Goal: Information Seeking & Learning: Learn about a topic

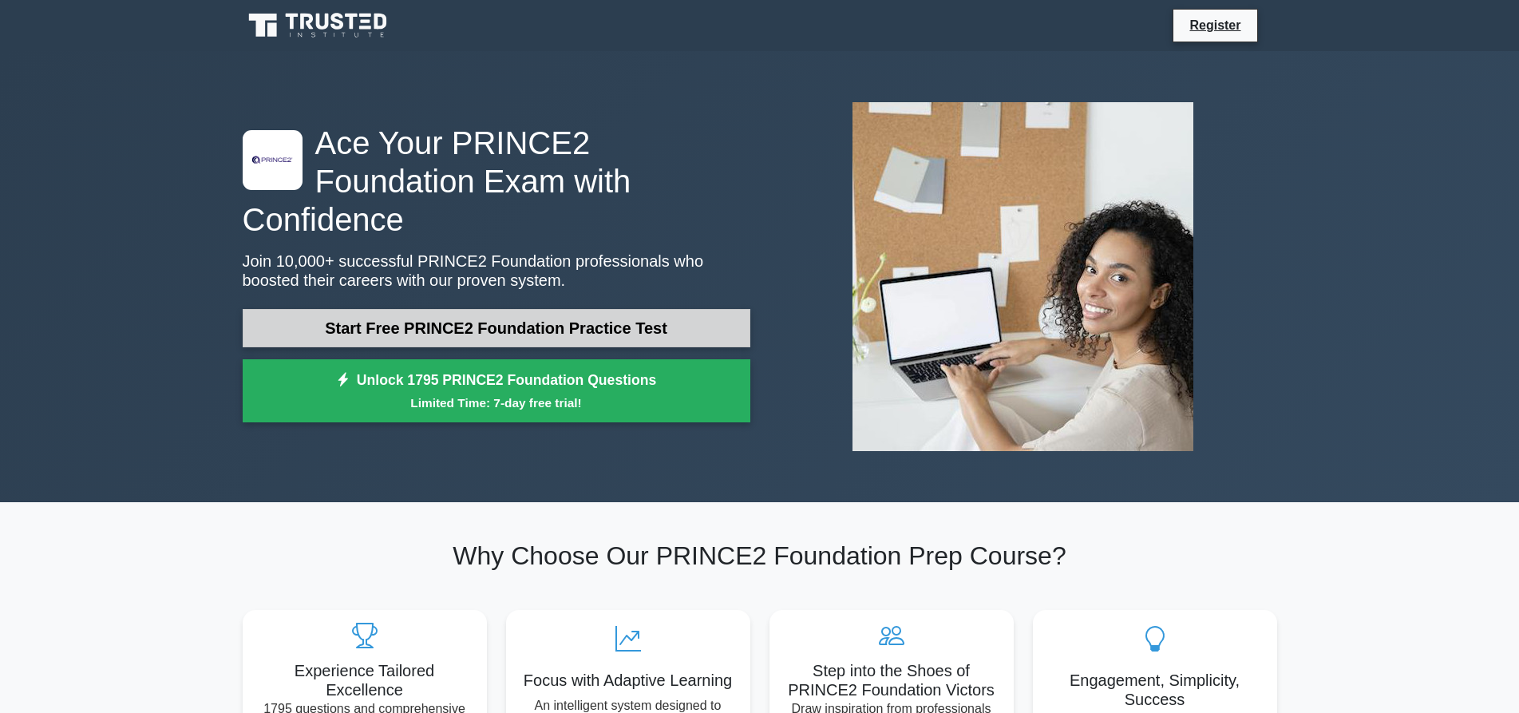
click at [622, 327] on link "Start Free PRINCE2 Foundation Practice Test" at bounding box center [497, 328] width 508 height 38
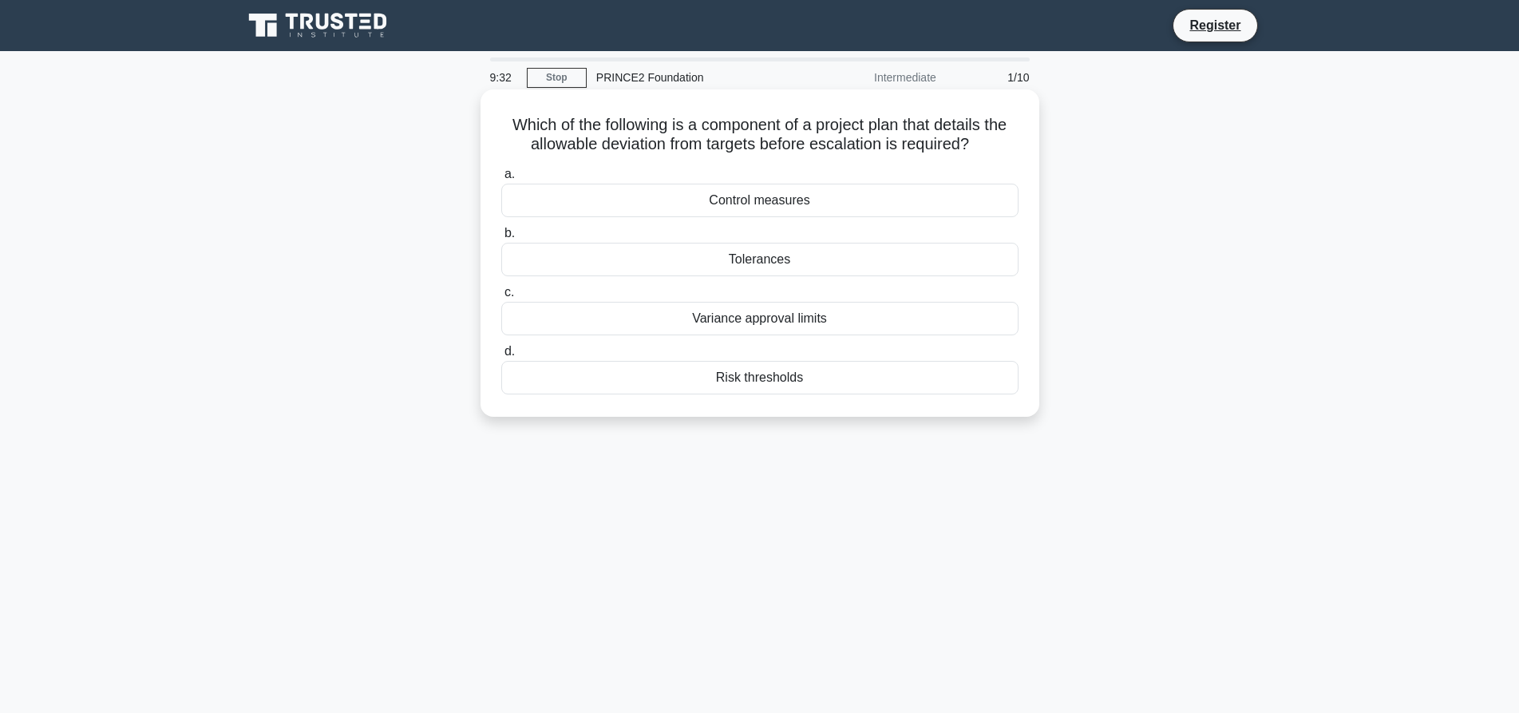
click at [738, 319] on div "Variance approval limits" at bounding box center [759, 319] width 517 height 34
click at [501, 298] on input "c. Variance approval limits" at bounding box center [501, 292] width 0 height 10
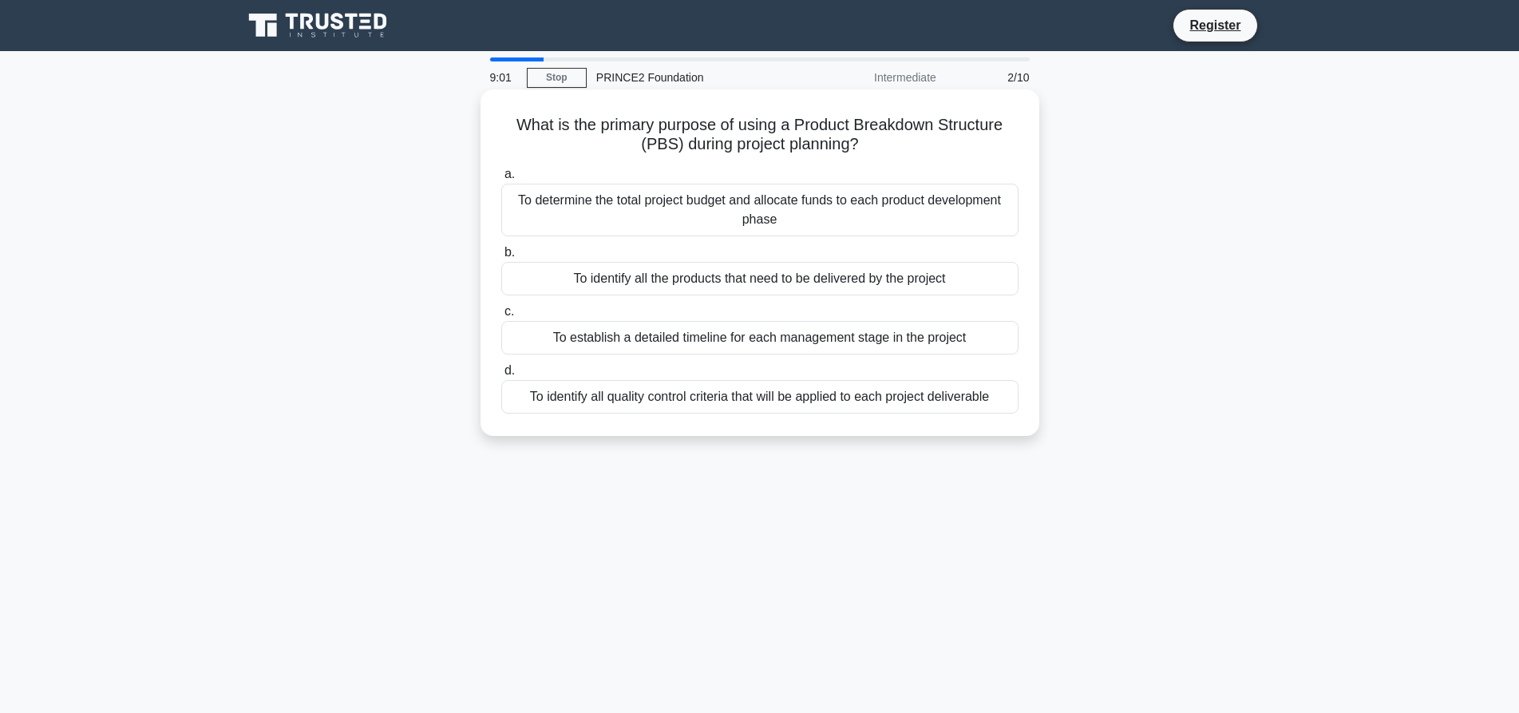
click at [846, 217] on div "To determine the total project budget and allocate funds to each product develo…" at bounding box center [759, 210] width 517 height 53
click at [501, 180] on input "a. To determine the total project budget and allocate funds to each product dev…" at bounding box center [501, 174] width 0 height 10
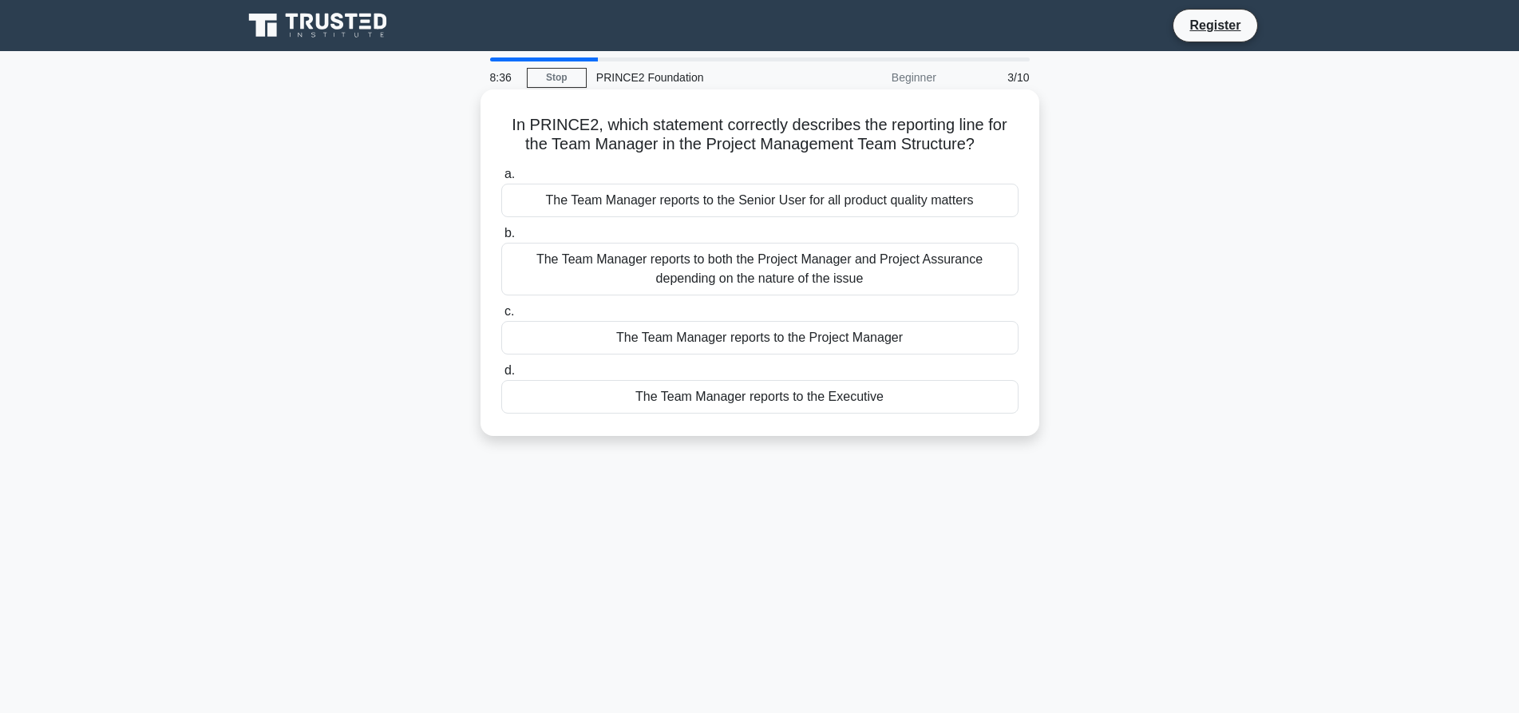
click at [856, 344] on div "The Team Manager reports to the Project Manager" at bounding box center [759, 338] width 517 height 34
click at [501, 317] on input "c. The Team Manager reports to the Project Manager" at bounding box center [501, 312] width 0 height 10
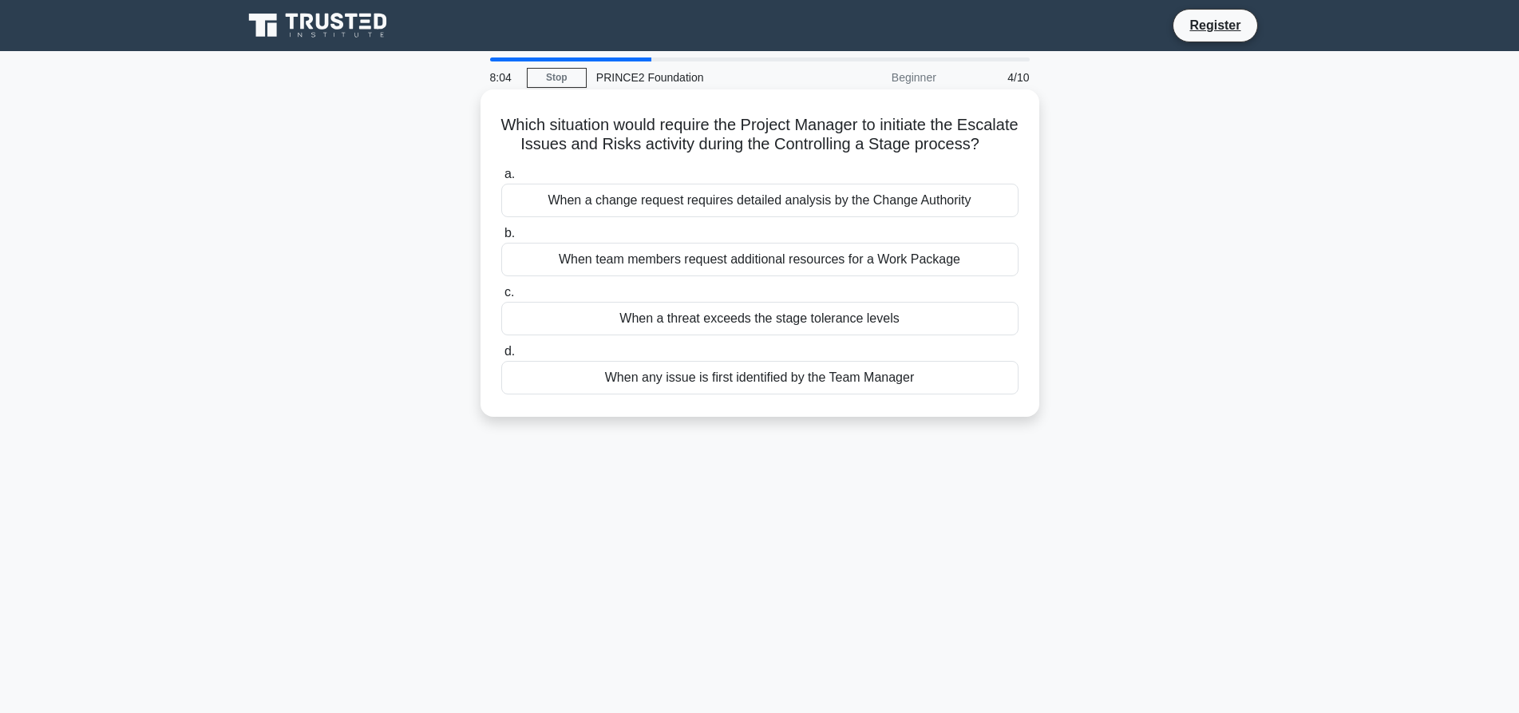
click at [881, 394] on div "When any issue is first identified by the Team Manager" at bounding box center [759, 378] width 517 height 34
click at [501, 357] on input "d. When any issue is first identified by the Team Manager" at bounding box center [501, 351] width 0 height 10
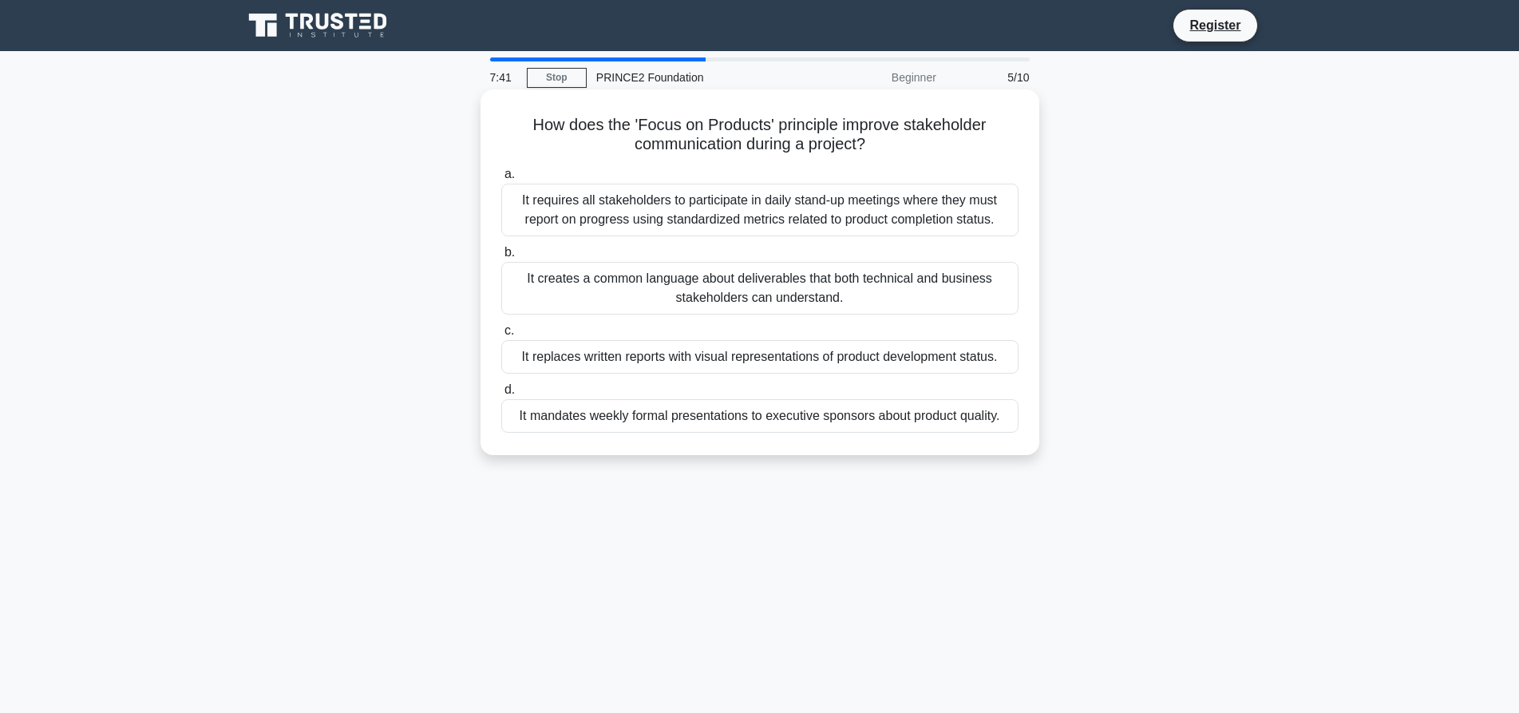
click at [895, 287] on div "It creates a common language about deliverables that both technical and busines…" at bounding box center [759, 288] width 517 height 53
click at [501, 258] on input "b. It creates a common language about deliverables that both technical and busi…" at bounding box center [501, 252] width 0 height 10
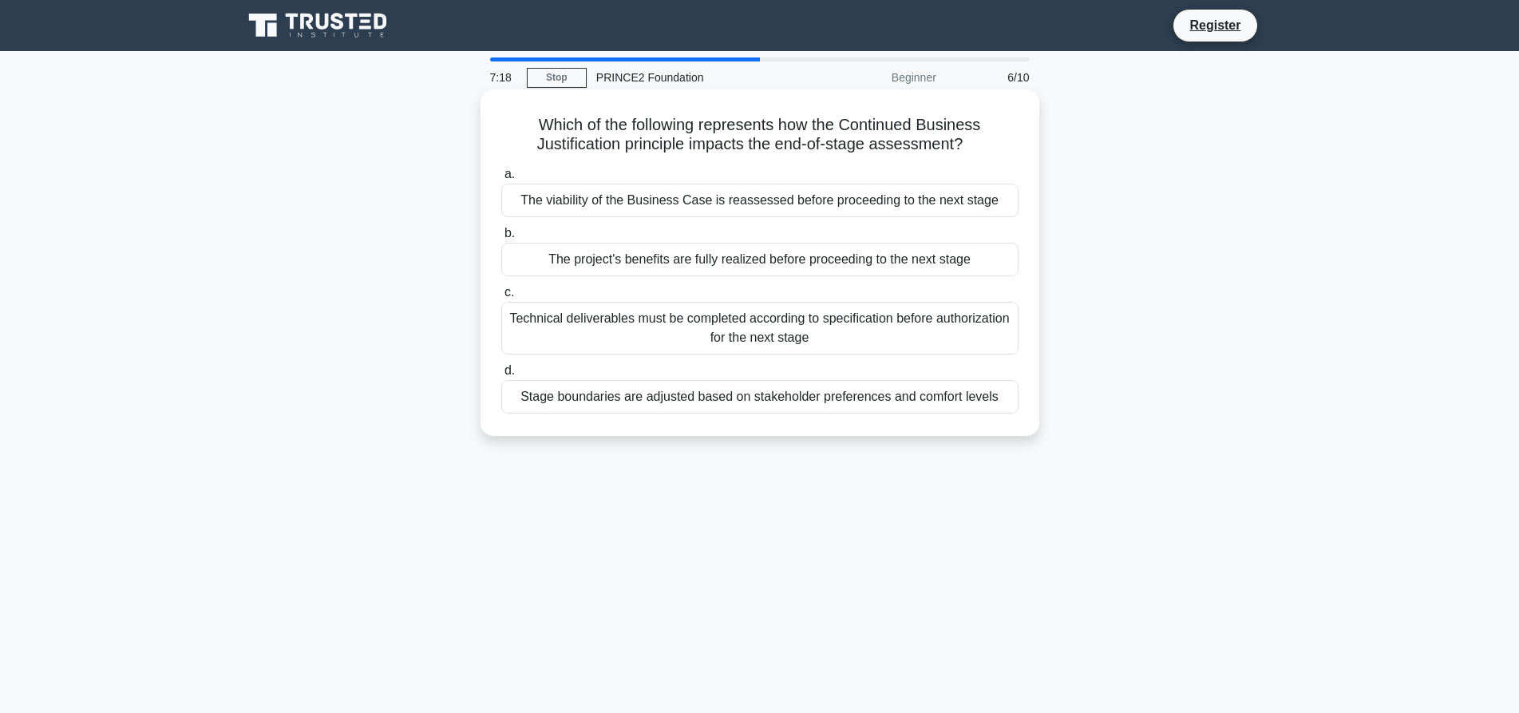
click at [907, 200] on div "The viability of the Business Case is reassessed before proceeding to the next …" at bounding box center [759, 201] width 517 height 34
click at [501, 180] on input "a. The viability of the Business Case is reassessed before proceeding to the ne…" at bounding box center [501, 174] width 0 height 10
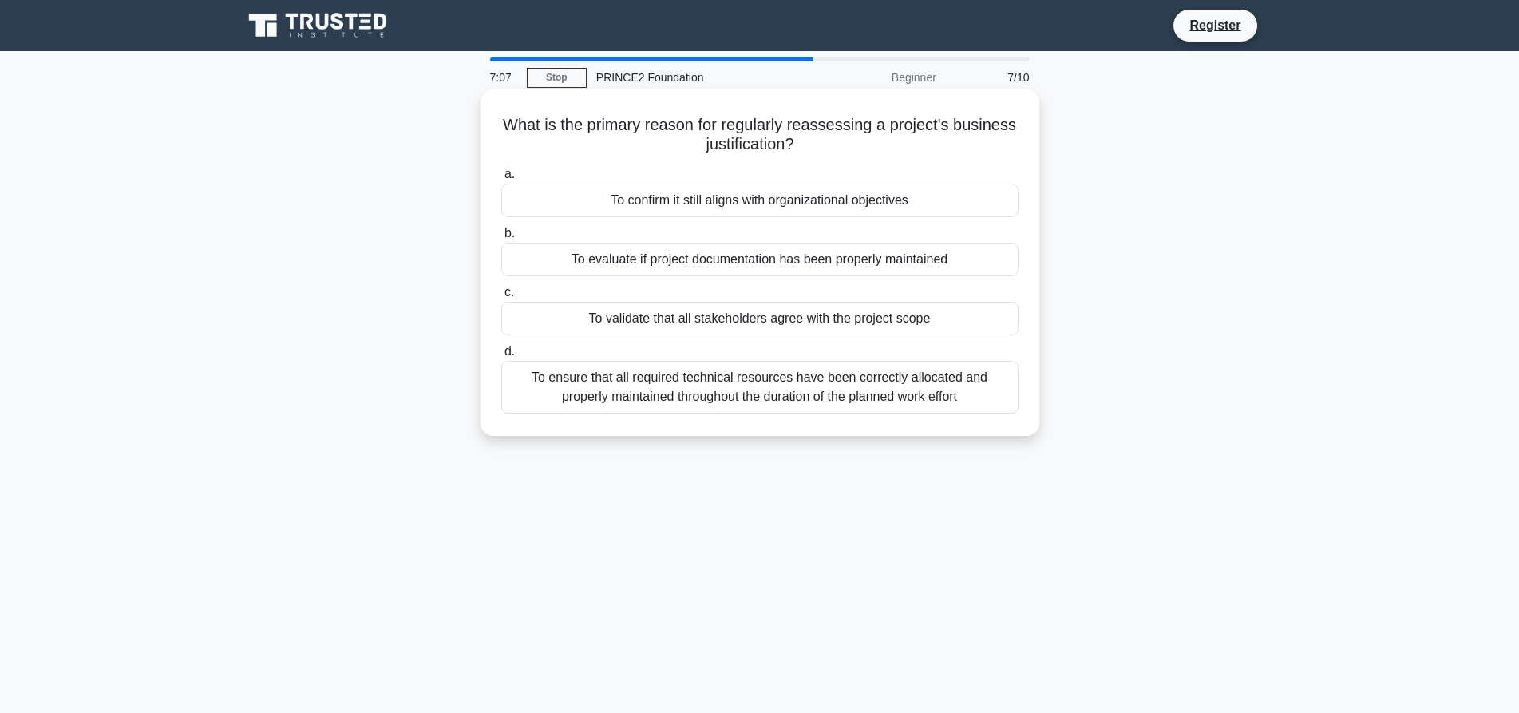
click at [928, 197] on div "To confirm it still aligns with organizational objectives" at bounding box center [759, 201] width 517 height 34
click at [501, 180] on input "a. To confirm it still aligns with organizational objectives" at bounding box center [501, 174] width 0 height 10
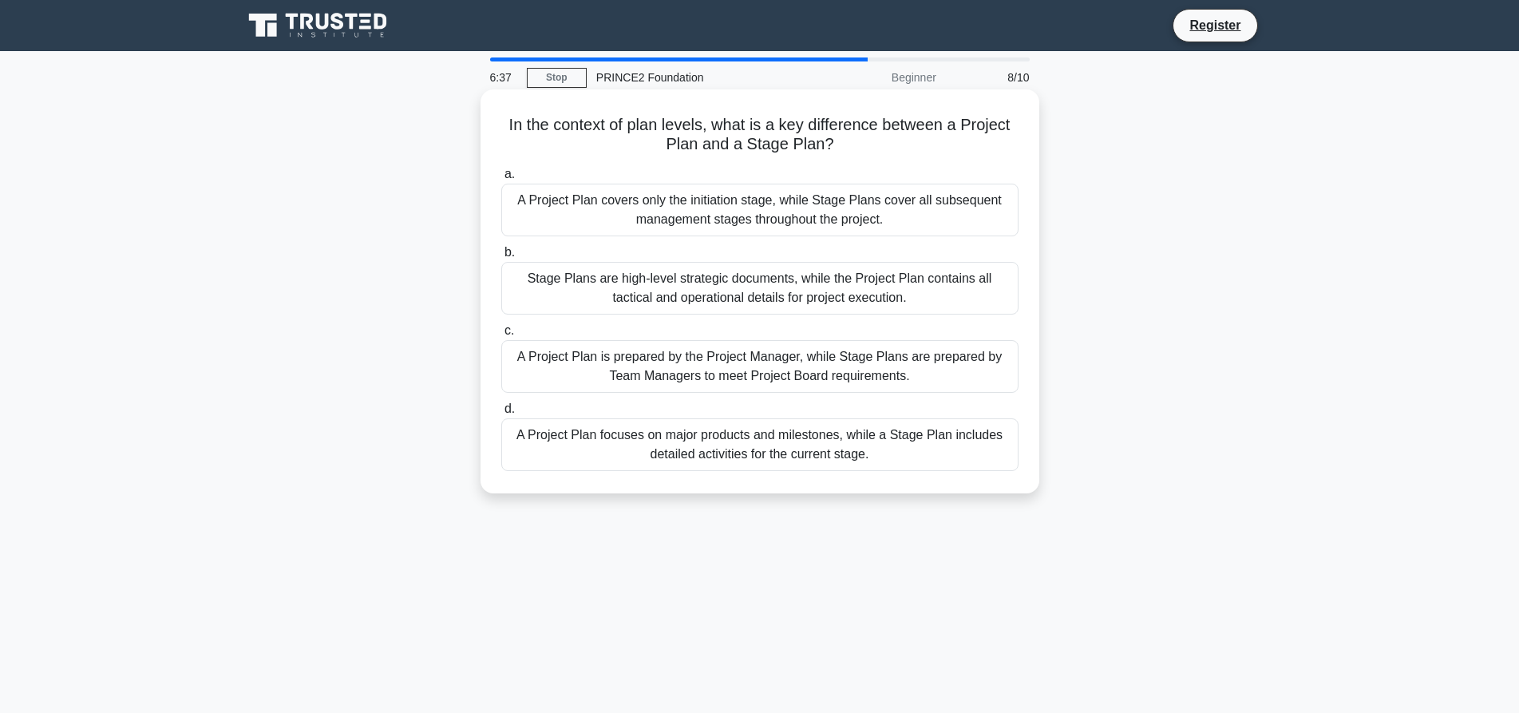
click at [904, 465] on div "A Project Plan focuses on major products and milestones, while a Stage Plan inc…" at bounding box center [759, 444] width 517 height 53
click at [501, 414] on input "d. A Project Plan focuses on major products and milestones, while a Stage Plan …" at bounding box center [501, 409] width 0 height 10
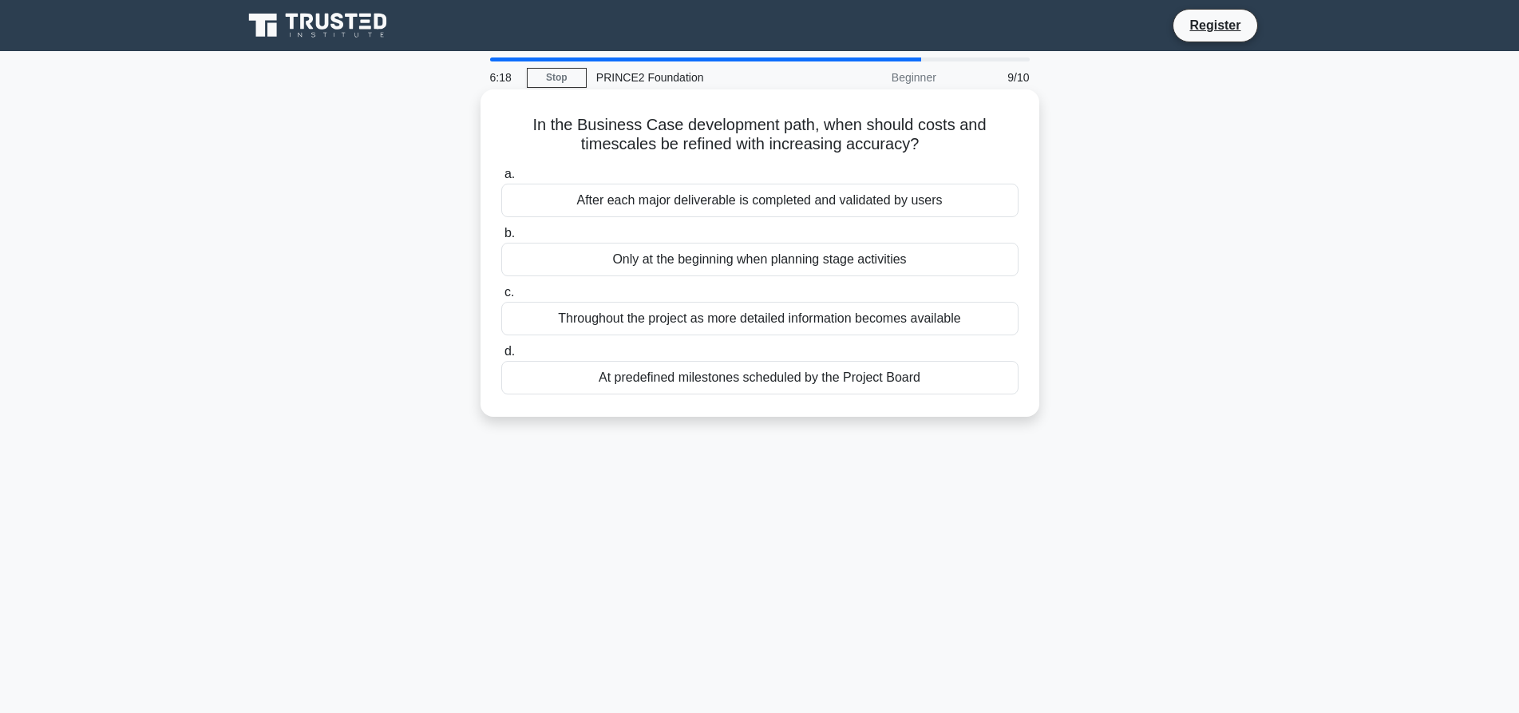
click at [935, 318] on div "Throughout the project as more detailed information becomes available" at bounding box center [759, 319] width 517 height 34
click at [501, 298] on input "c. Throughout the project as more detailed information becomes available" at bounding box center [501, 292] width 0 height 10
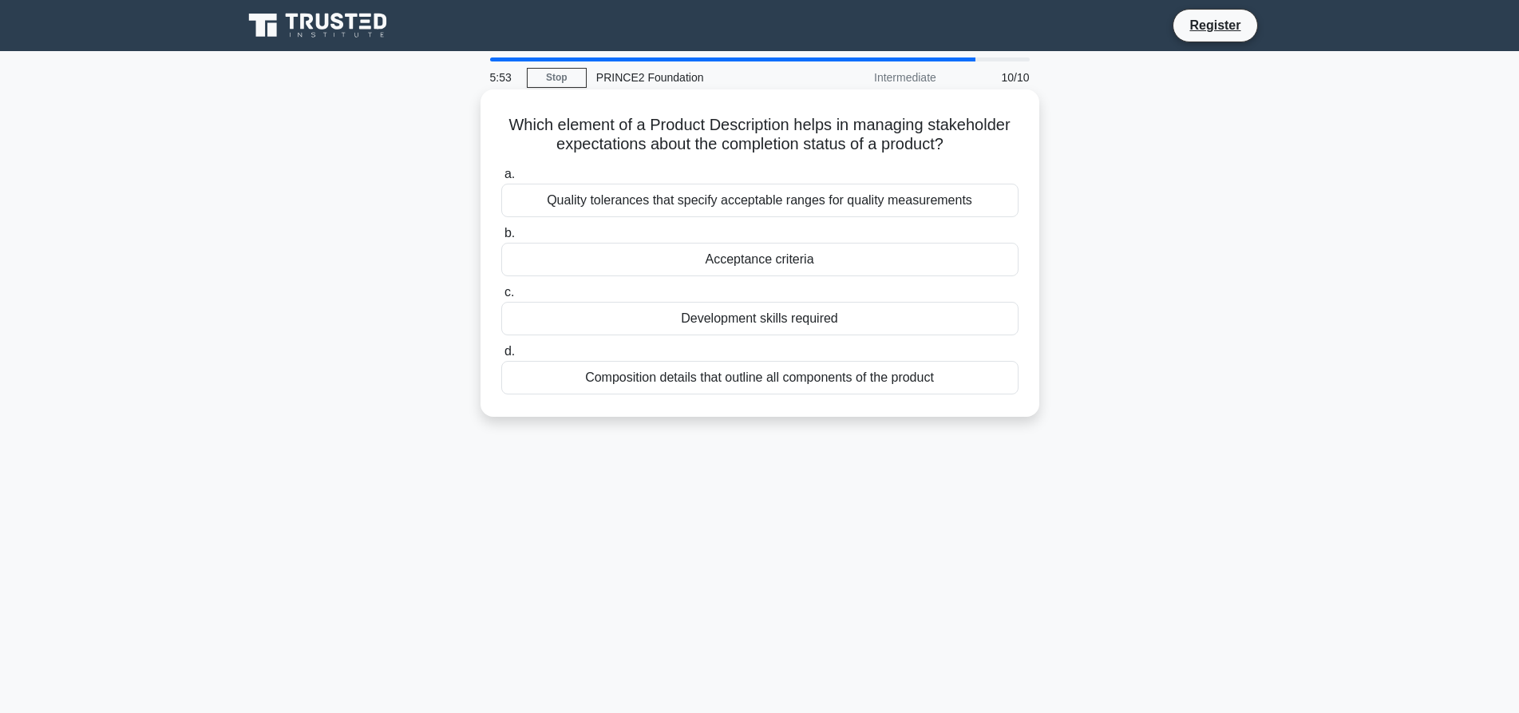
click at [946, 207] on div "Quality tolerances that specify acceptable ranges for quality measurements" at bounding box center [759, 201] width 517 height 34
click at [501, 180] on input "a. Quality tolerances that specify acceptable ranges for quality measurements" at bounding box center [501, 174] width 0 height 10
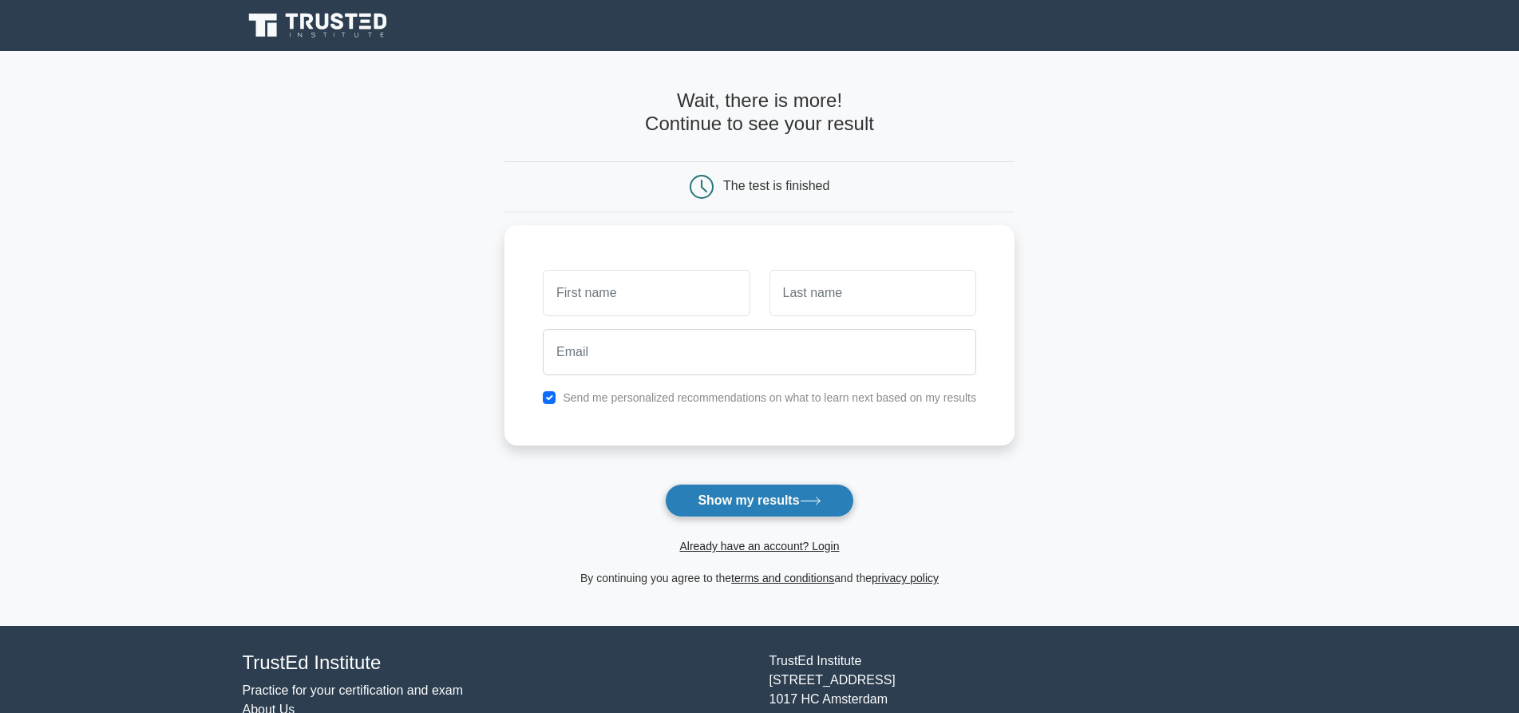
click at [791, 498] on button "Show my results" at bounding box center [759, 501] width 188 height 34
type input "S"
click at [768, 508] on button "Show my results" at bounding box center [759, 501] width 188 height 34
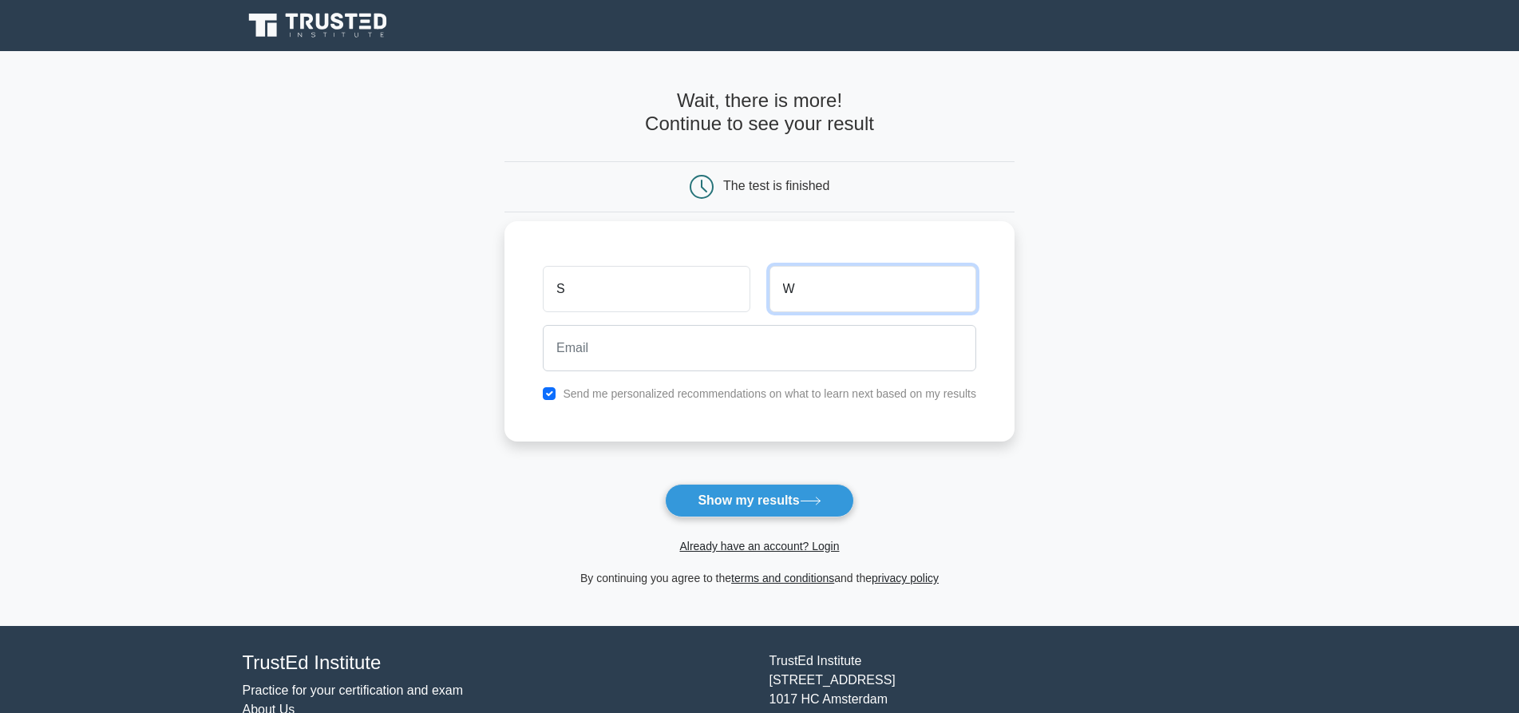
type input "W"
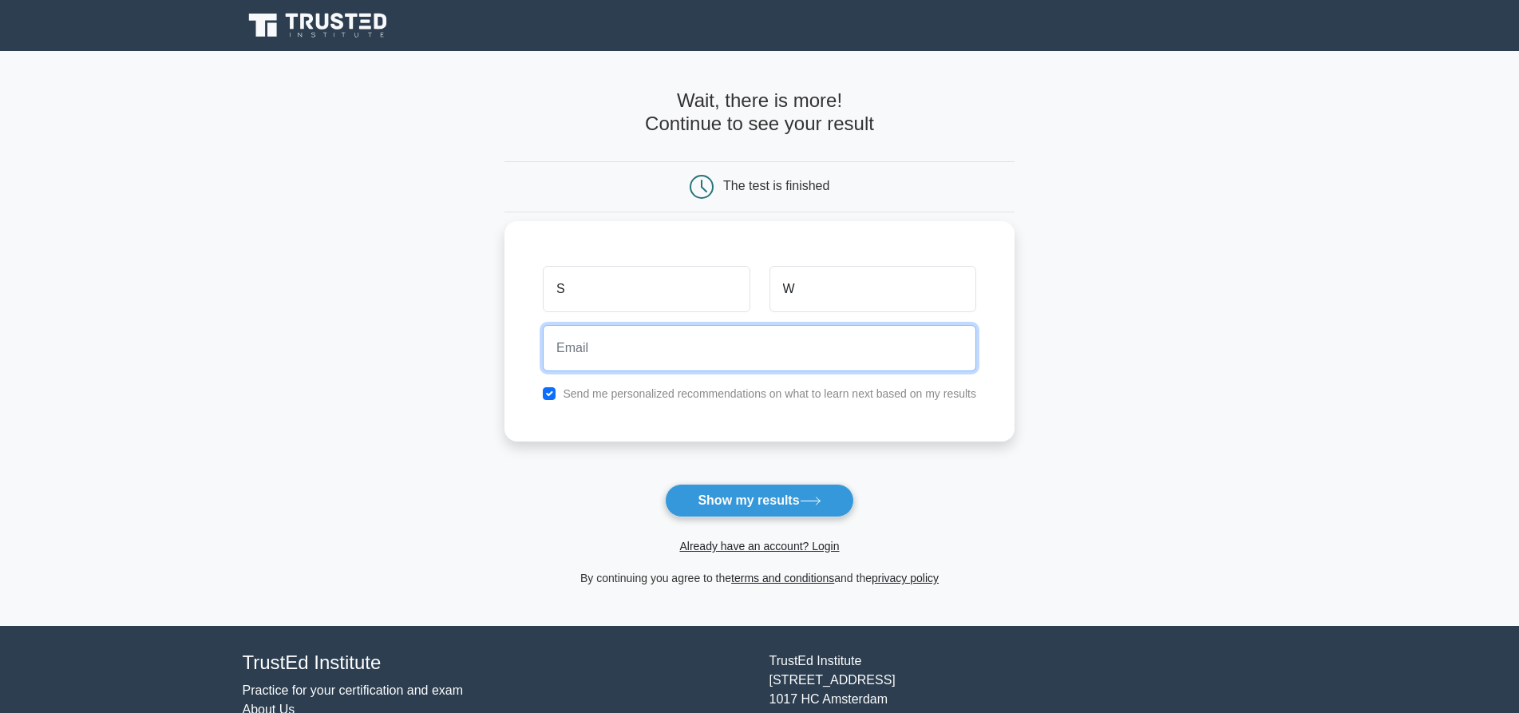
click at [708, 349] on input "email" at bounding box center [759, 348] width 433 height 46
type input "samantha.wainwright@ao.com"
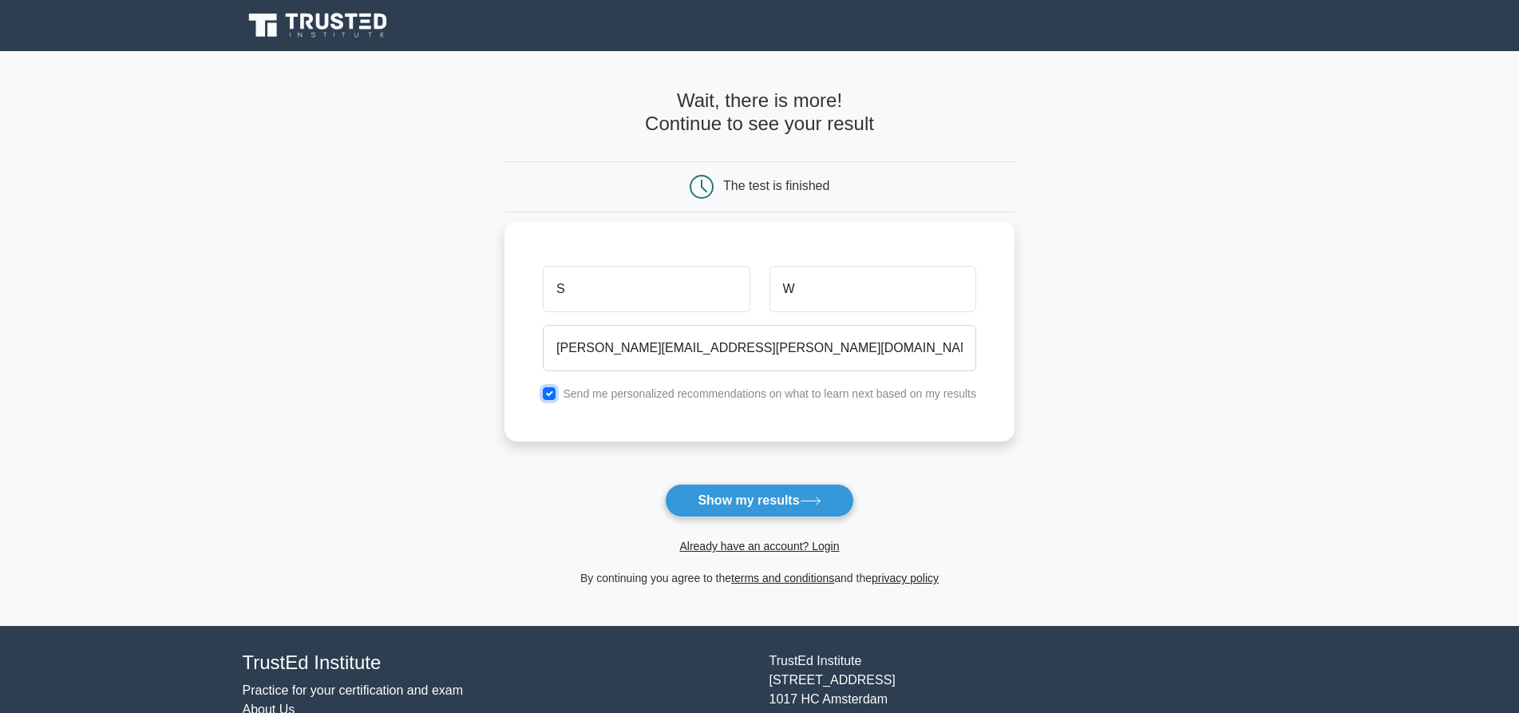
click at [550, 400] on input "checkbox" at bounding box center [549, 393] width 13 height 13
checkbox input "false"
